Goal: Communication & Community: Answer question/provide support

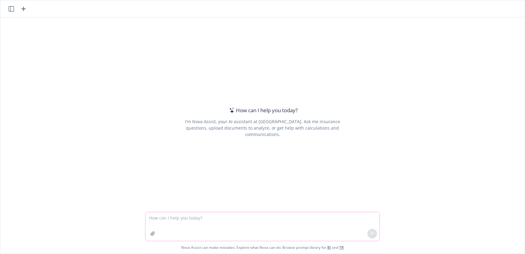
click at [153, 224] on textarea at bounding box center [262, 227] width 234 height 29
drag, startPoint x: 373, startPoint y: 218, endPoint x: 345, endPoint y: 217, distance: 27.8
click at [345, 217] on textarea "Can you please provide some some important talking points based on the data att…" at bounding box center [262, 227] width 234 height 29
click at [188, 224] on textarea "Can you please provide some some important talking points based on the data att…" at bounding box center [262, 227] width 234 height 29
type textarea "Can you please provide some some important talking points based on the data att…"
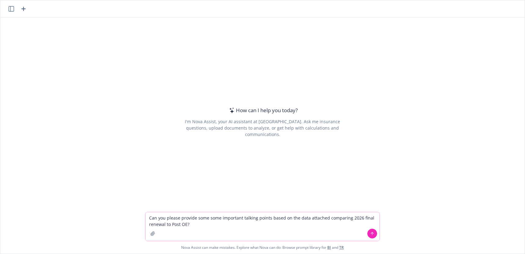
click at [150, 235] on icon "button" at bounding box center [152, 234] width 5 height 5
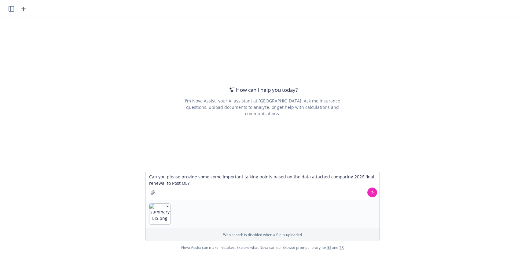
click at [371, 193] on icon at bounding box center [372, 193] width 4 height 4
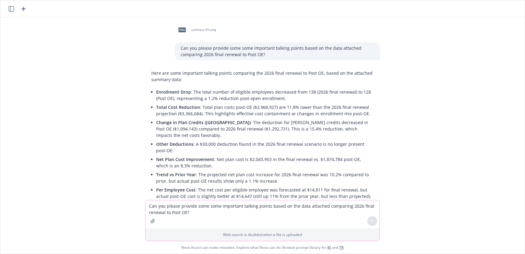
scroll to position [61, 0]
